Goal: Navigation & Orientation: Find specific page/section

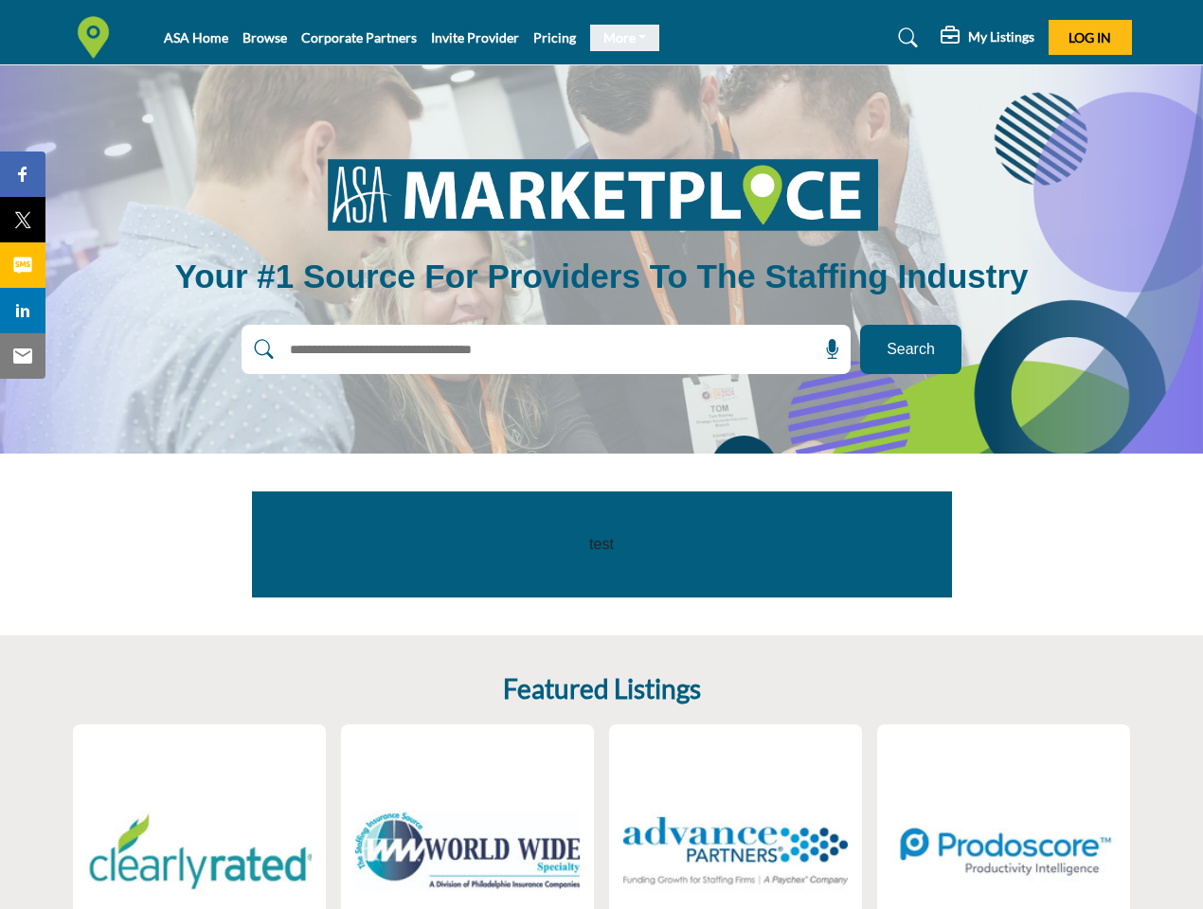
click at [618, 38] on link "More" at bounding box center [625, 38] width 70 height 27
click at [1090, 37] on span "Log In" at bounding box center [1090, 37] width 43 height 16
click at [826, 350] on icon at bounding box center [832, 349] width 19 height 19
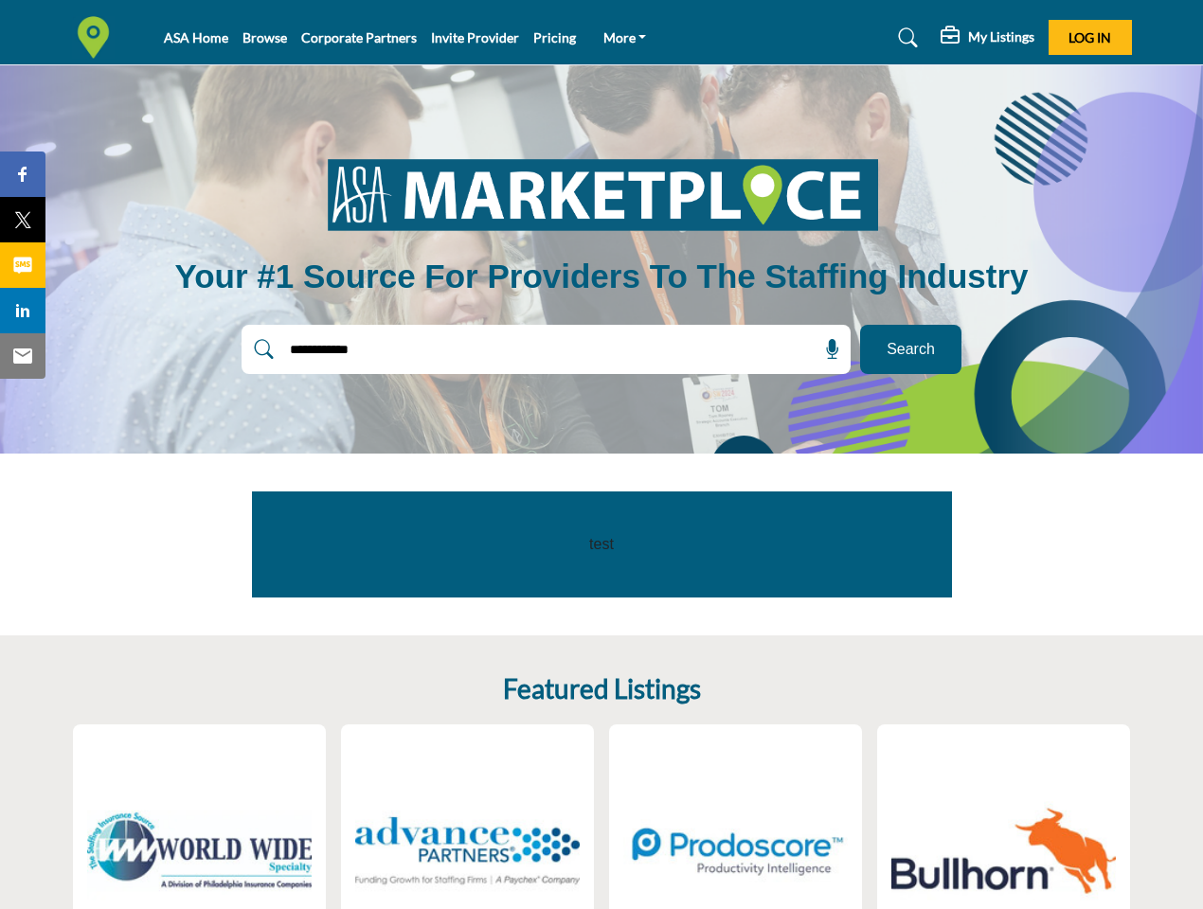
click at [23, 174] on span "Share" at bounding box center [32, 174] width 54 height 23
type input "**********"
click at [23, 220] on span "Tweet" at bounding box center [32, 219] width 54 height 23
click at [23, 265] on span "Share" at bounding box center [32, 265] width 54 height 23
click at [23, 311] on span "Share" at bounding box center [32, 310] width 54 height 23
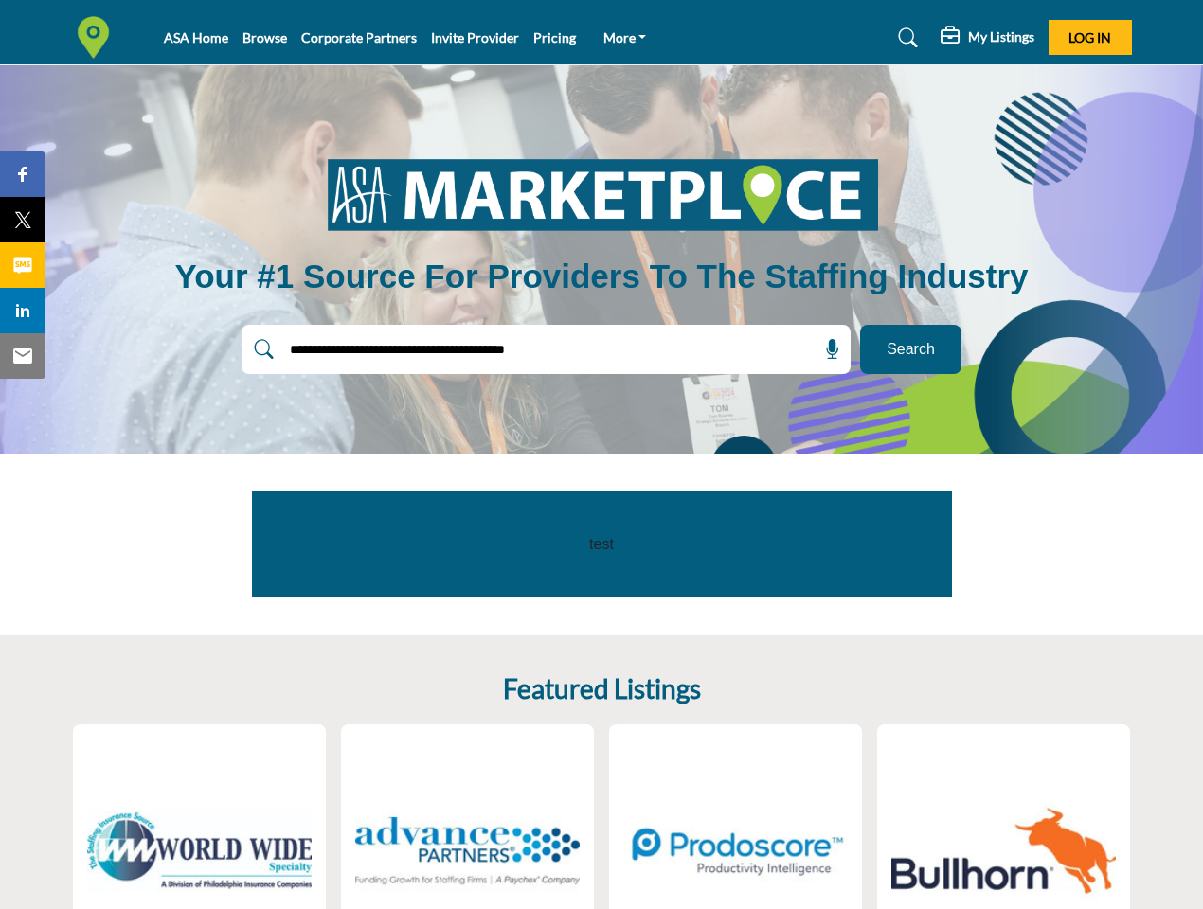
click at [23, 356] on span "Email" at bounding box center [31, 356] width 52 height 23
